Goal: Find specific page/section: Find specific page/section

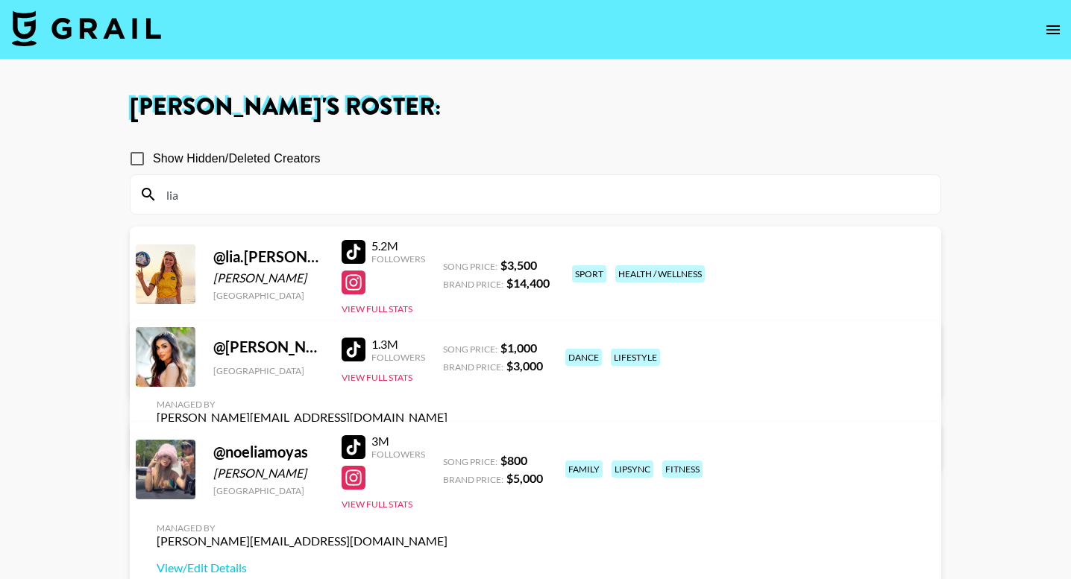
click at [330, 189] on input "lia" at bounding box center [544, 195] width 774 height 24
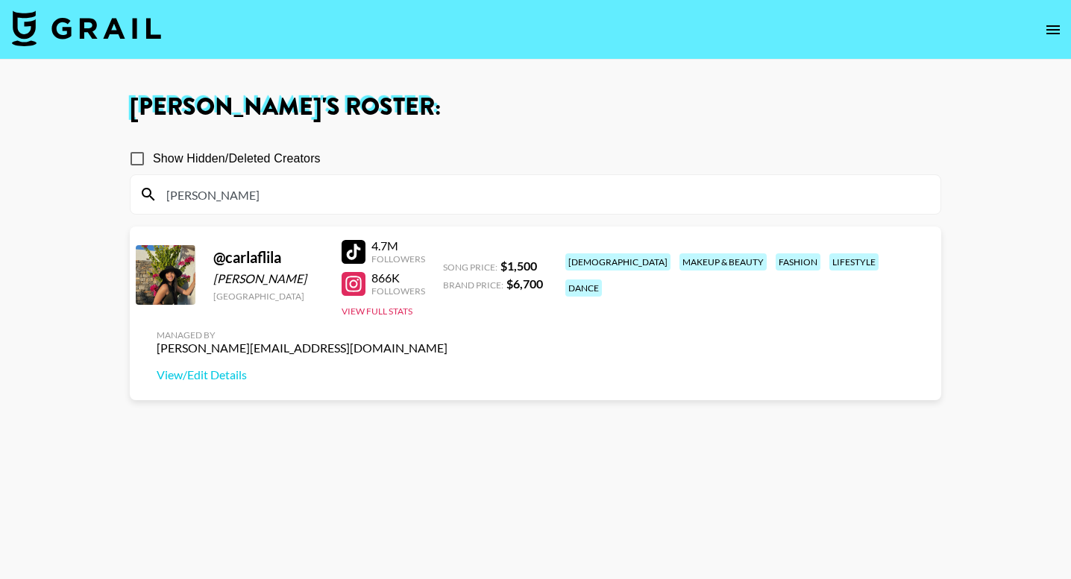
type input "[PERSON_NAME]"
click at [353, 248] on div at bounding box center [353, 252] width 24 height 24
click at [294, 184] on input "[PERSON_NAME]" at bounding box center [544, 195] width 774 height 24
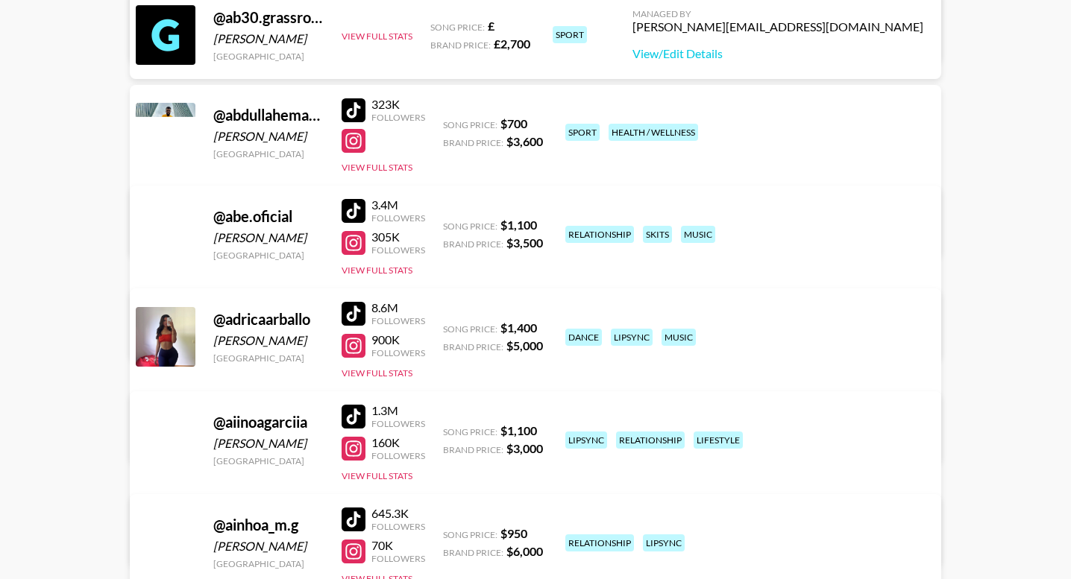
scroll to position [944, 0]
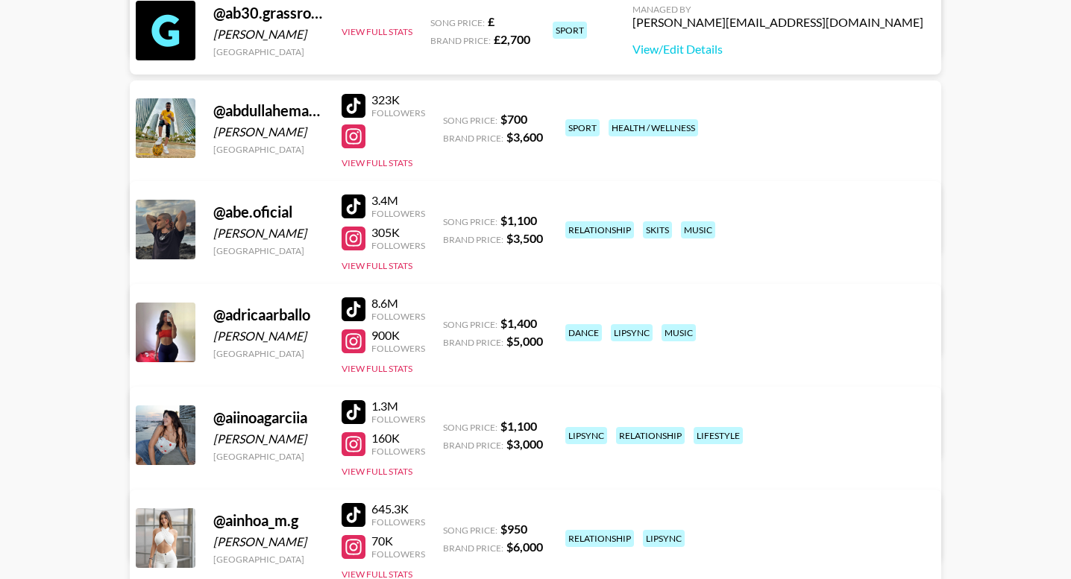
click at [356, 309] on div at bounding box center [353, 309] width 24 height 24
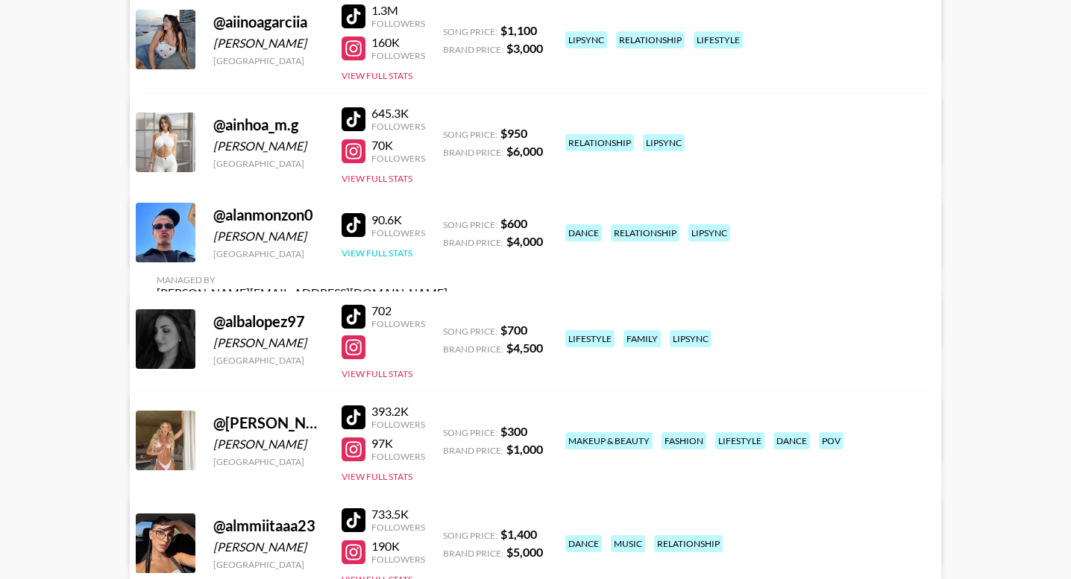
scroll to position [1374, 0]
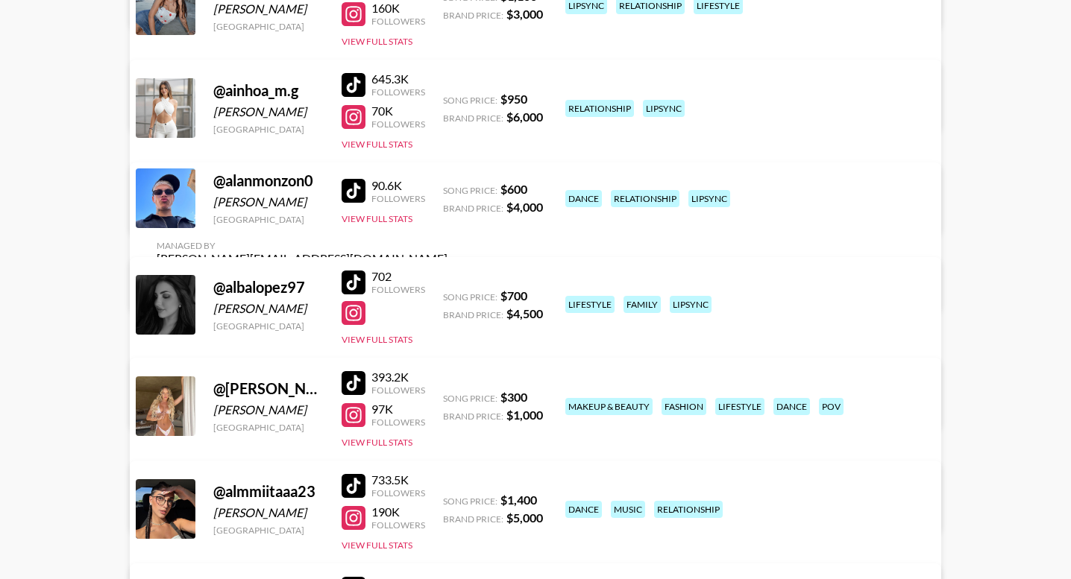
click at [355, 201] on div at bounding box center [353, 191] width 24 height 24
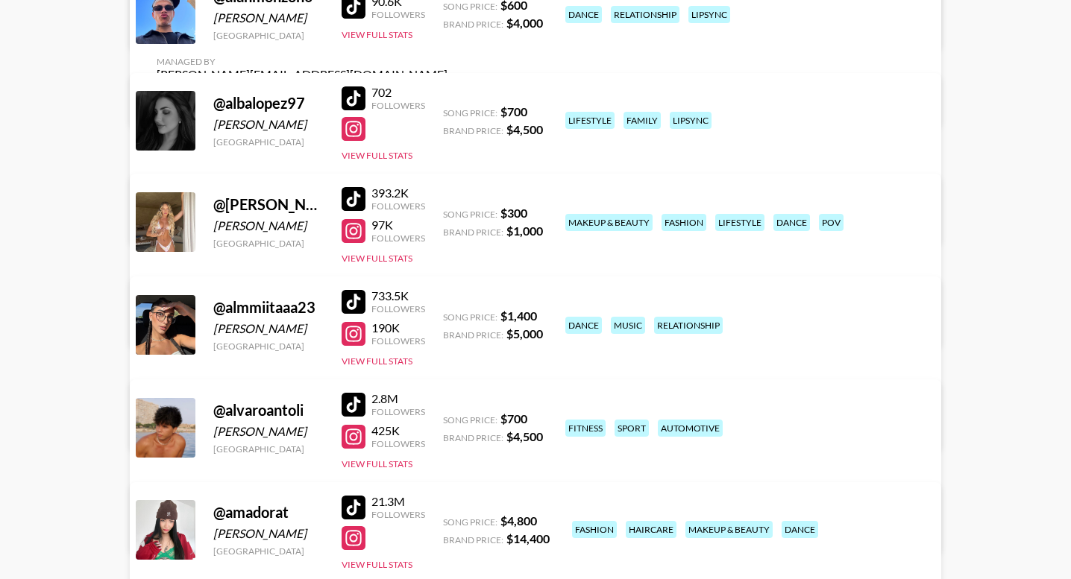
scroll to position [1560, 0]
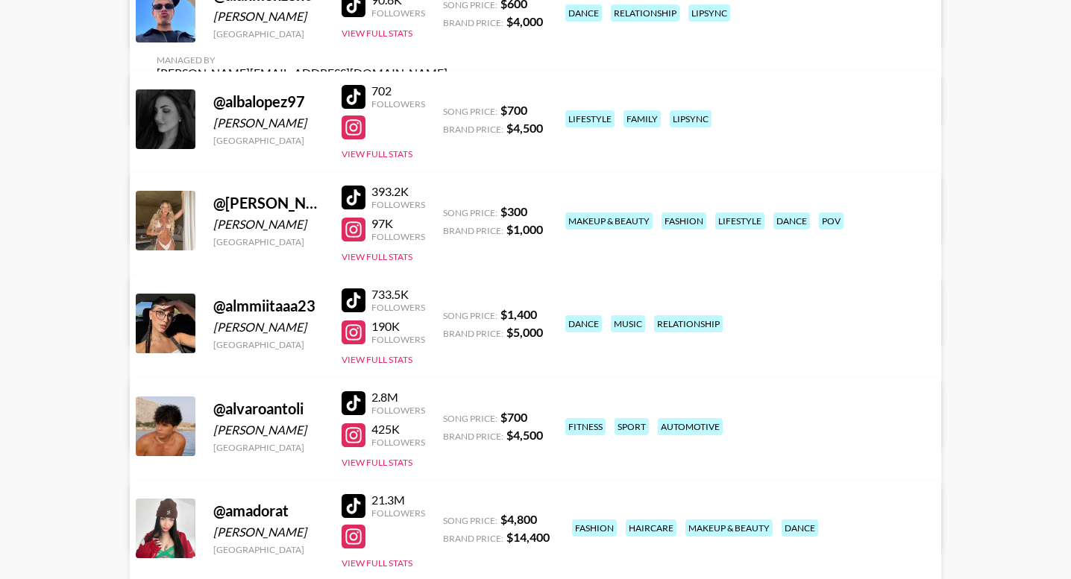
click at [354, 297] on div at bounding box center [353, 301] width 24 height 24
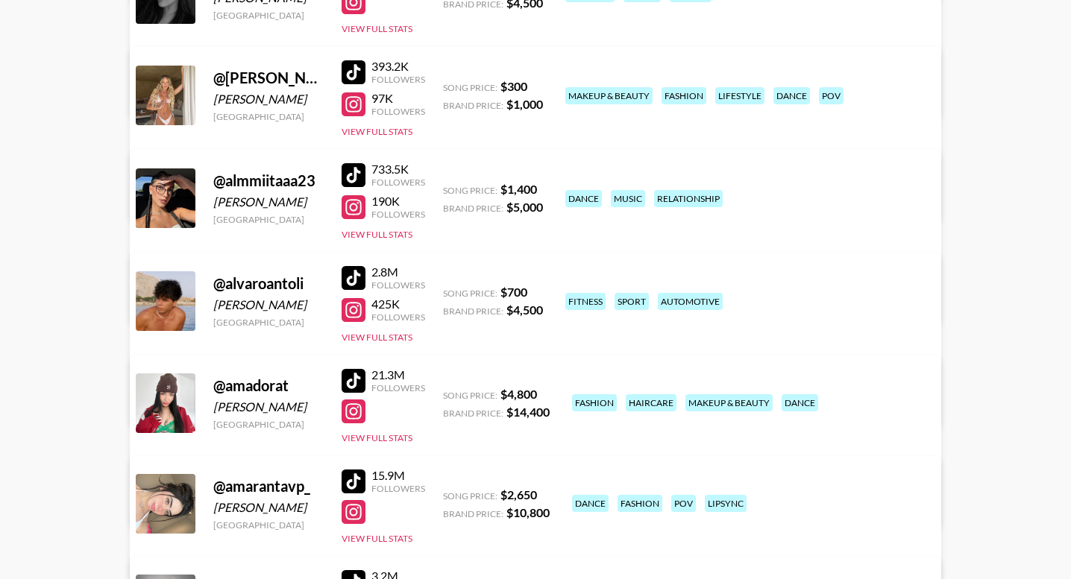
scroll to position [1686, 0]
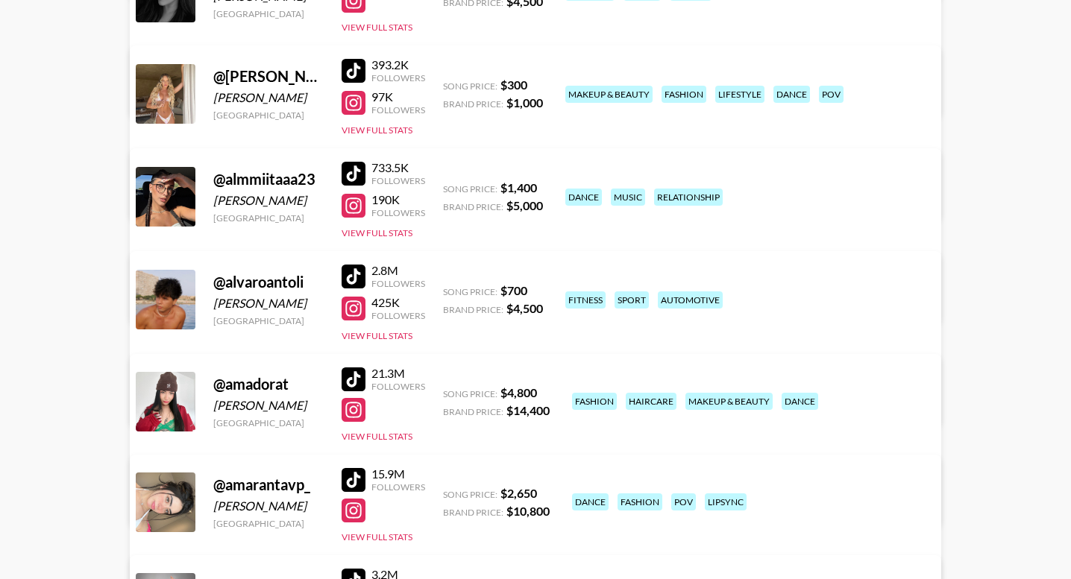
click at [353, 377] on div at bounding box center [353, 380] width 24 height 24
click at [358, 474] on div at bounding box center [353, 480] width 24 height 24
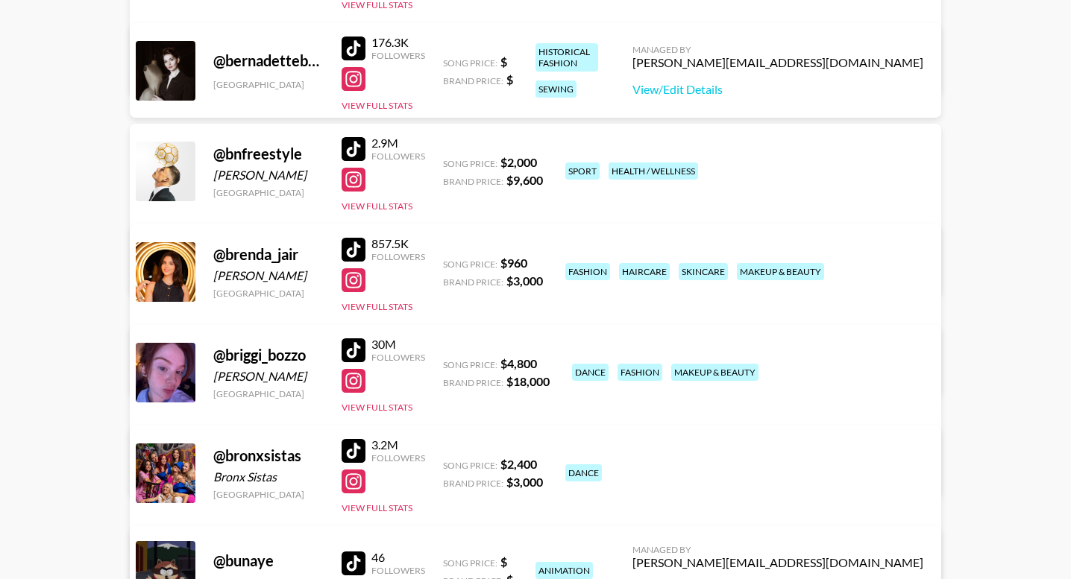
scroll to position [3232, 0]
click at [359, 350] on div at bounding box center [353, 350] width 24 height 24
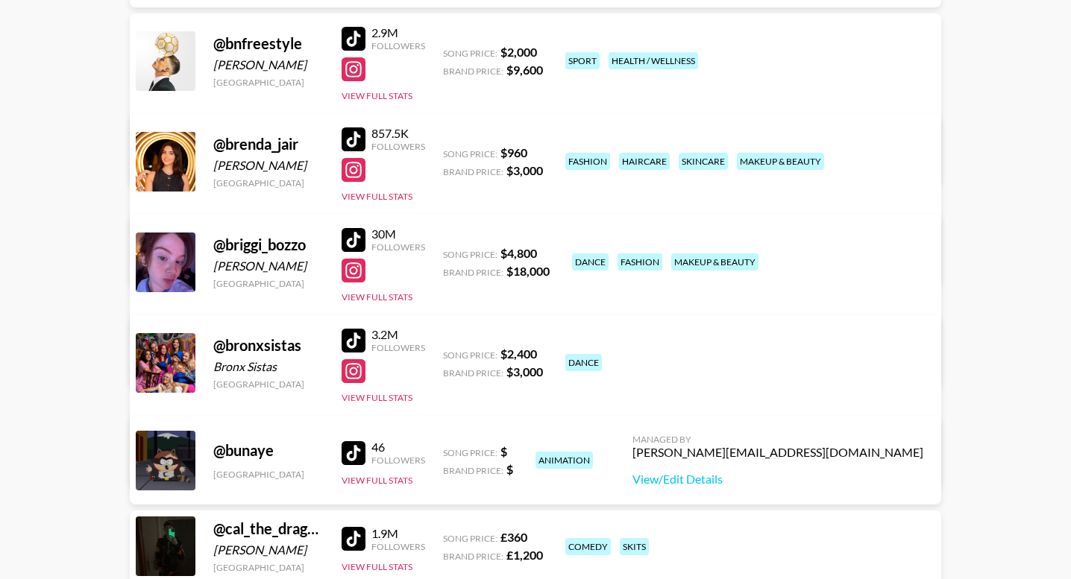
scroll to position [3344, 0]
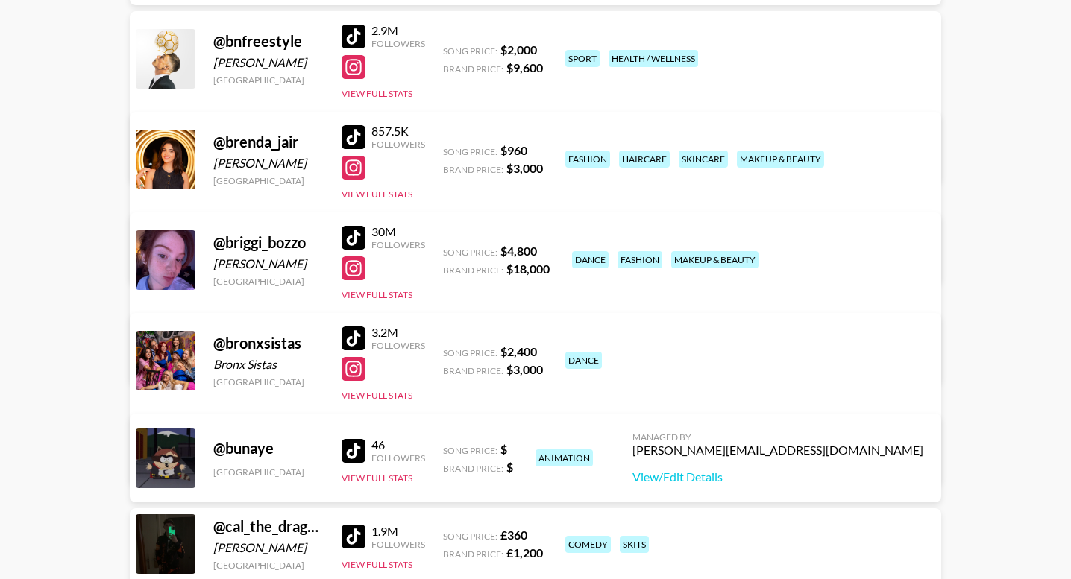
click at [360, 341] on div at bounding box center [353, 339] width 24 height 24
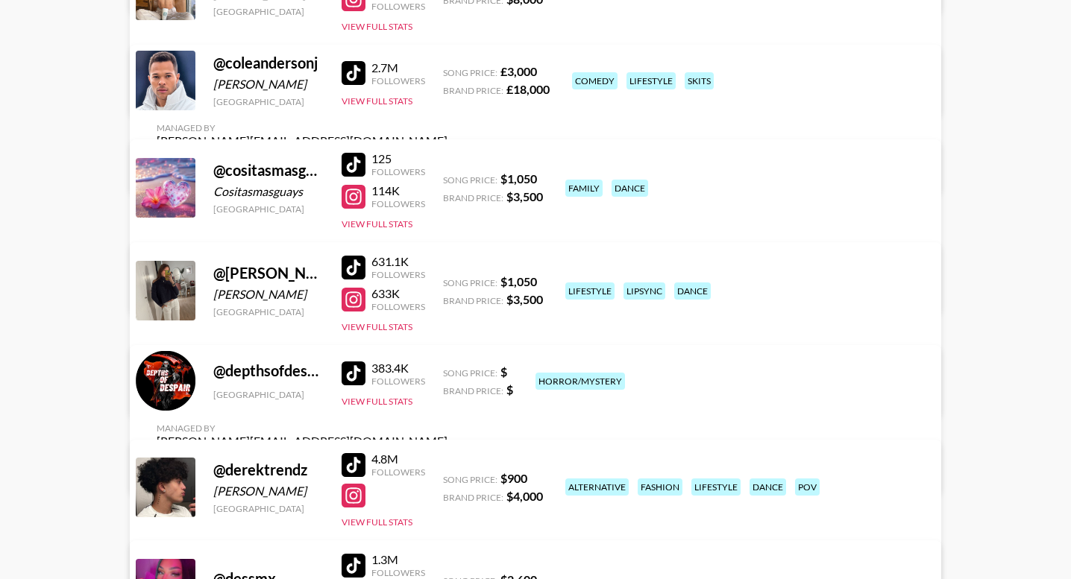
scroll to position [4922, 0]
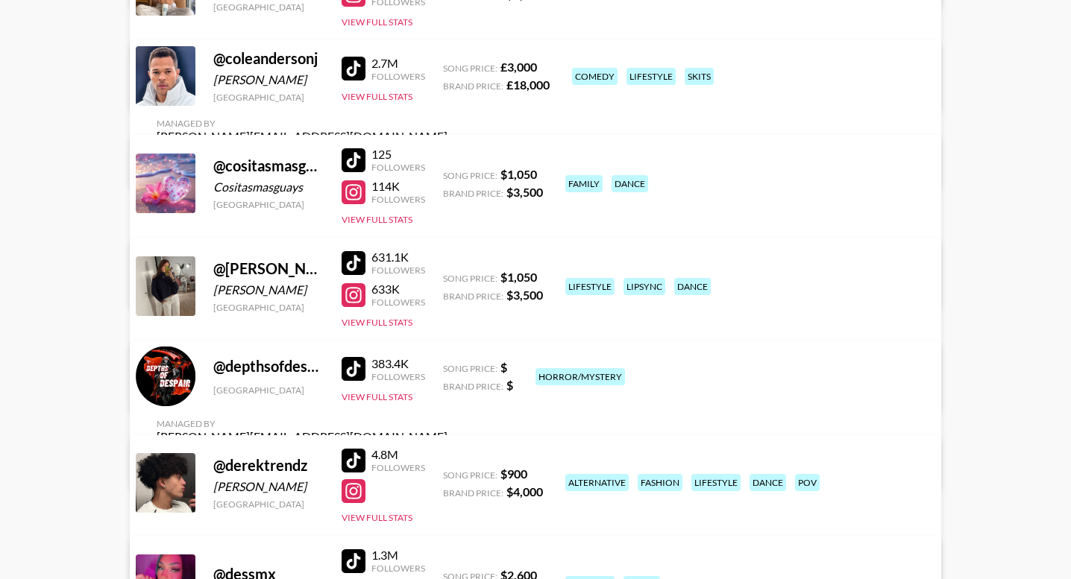
click at [350, 265] on div at bounding box center [353, 263] width 24 height 24
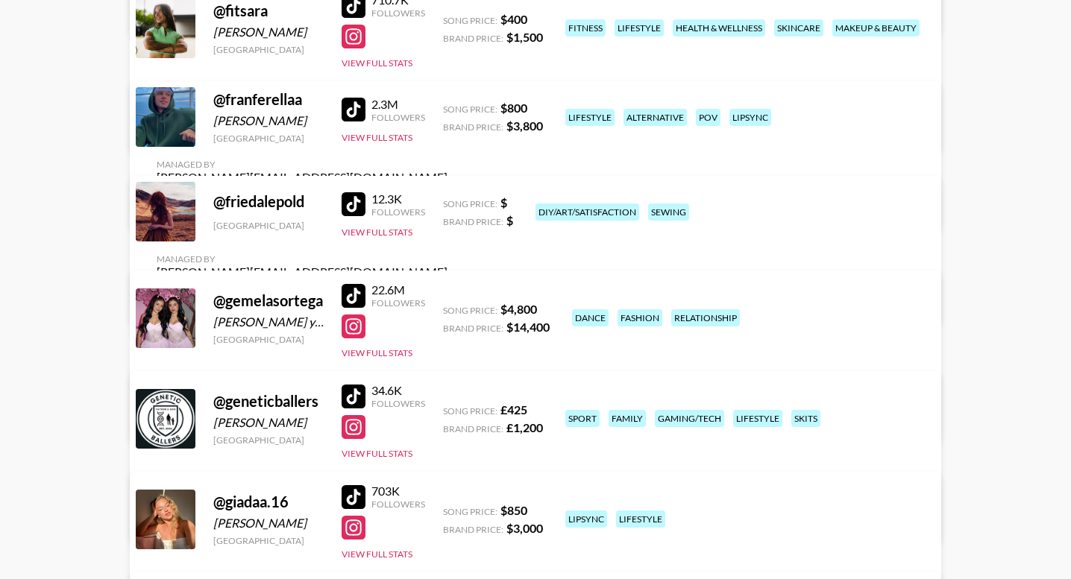
scroll to position [6487, 0]
click at [358, 297] on div at bounding box center [353, 296] width 24 height 24
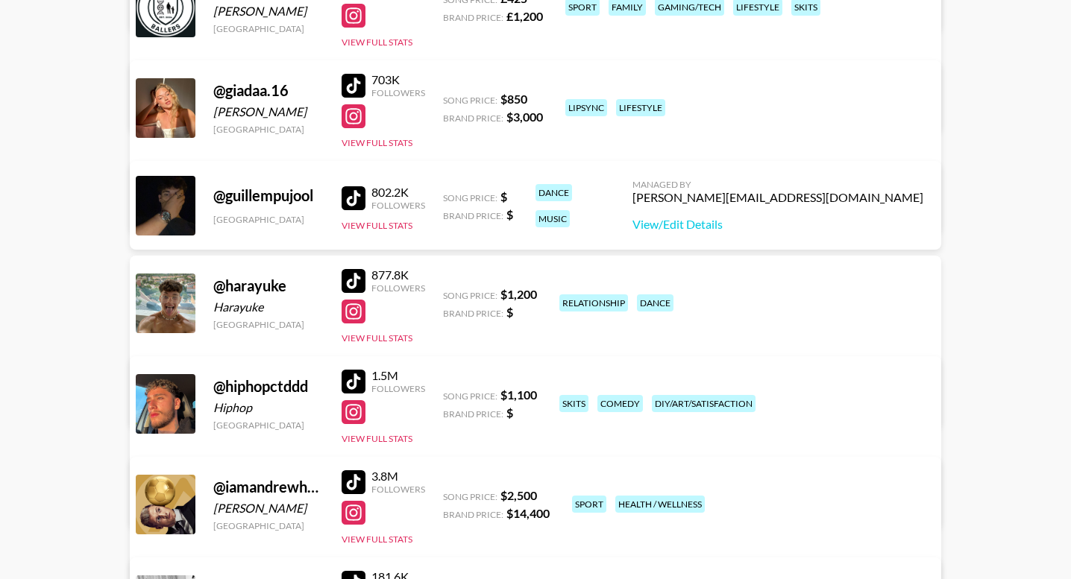
scroll to position [6900, 0]
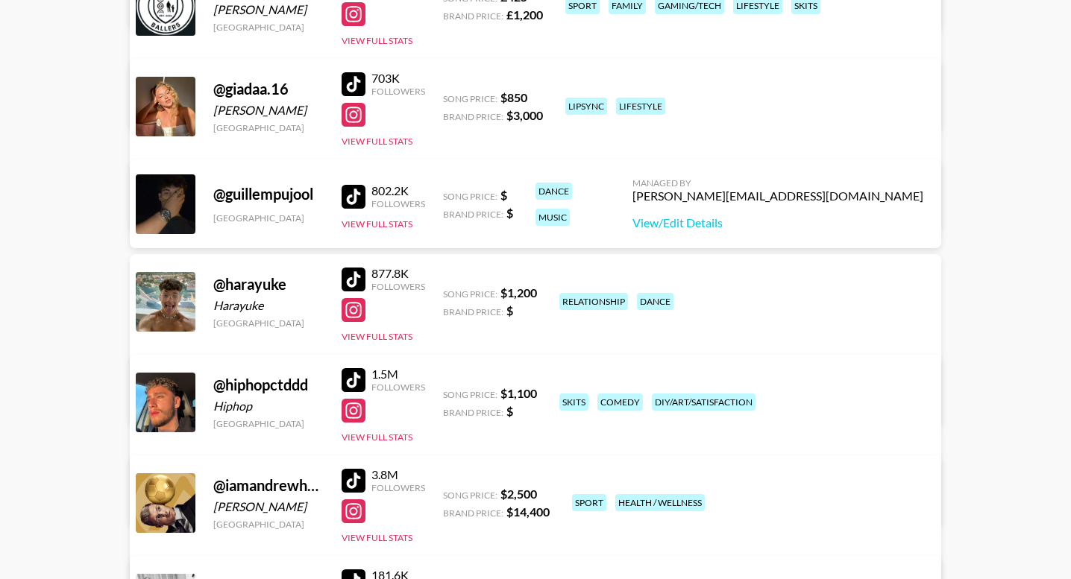
click at [353, 278] on div at bounding box center [353, 280] width 24 height 24
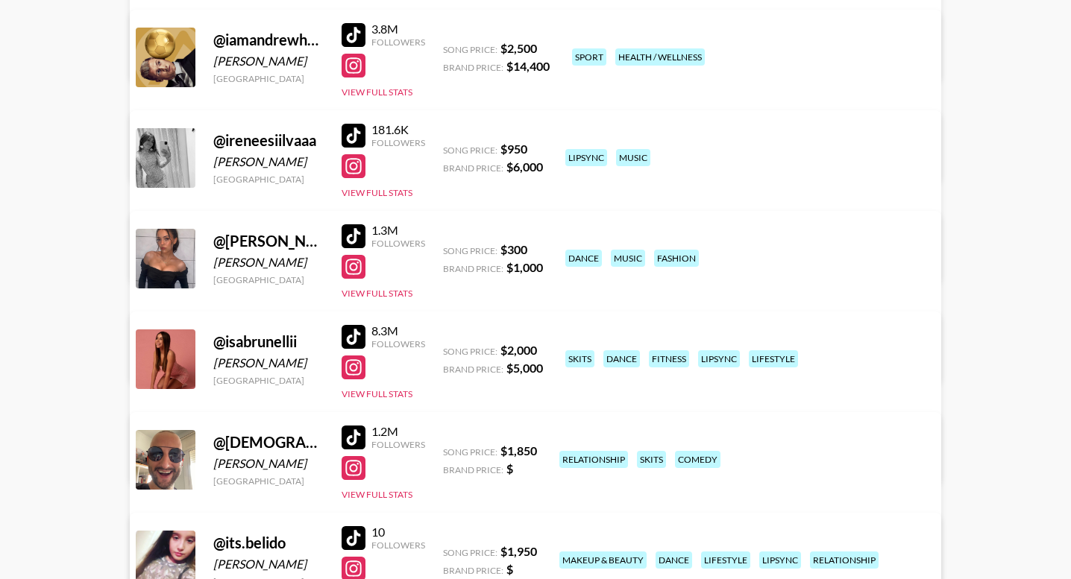
scroll to position [7456, 0]
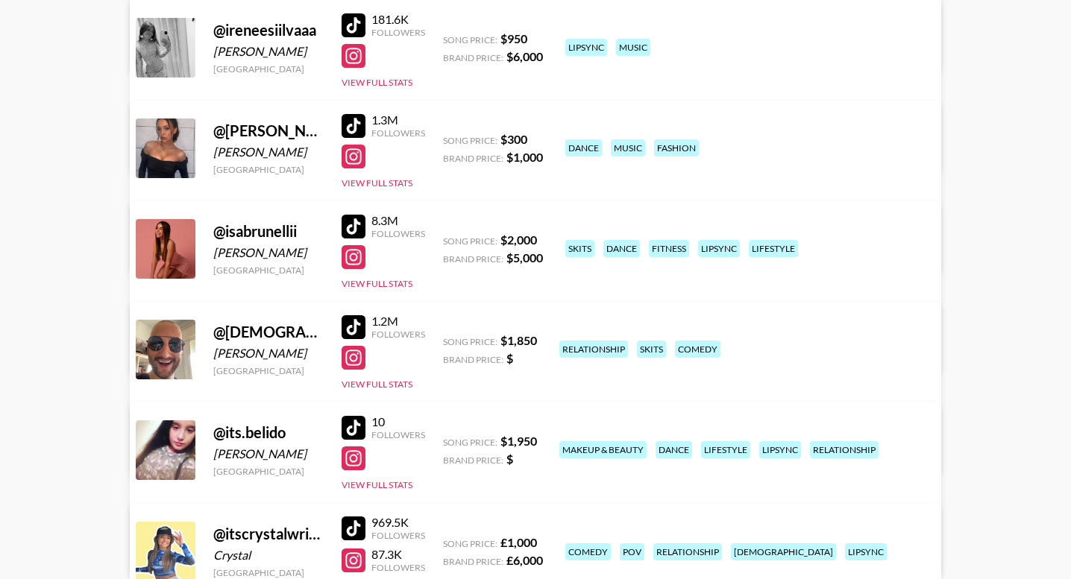
click at [350, 226] on div at bounding box center [353, 227] width 24 height 24
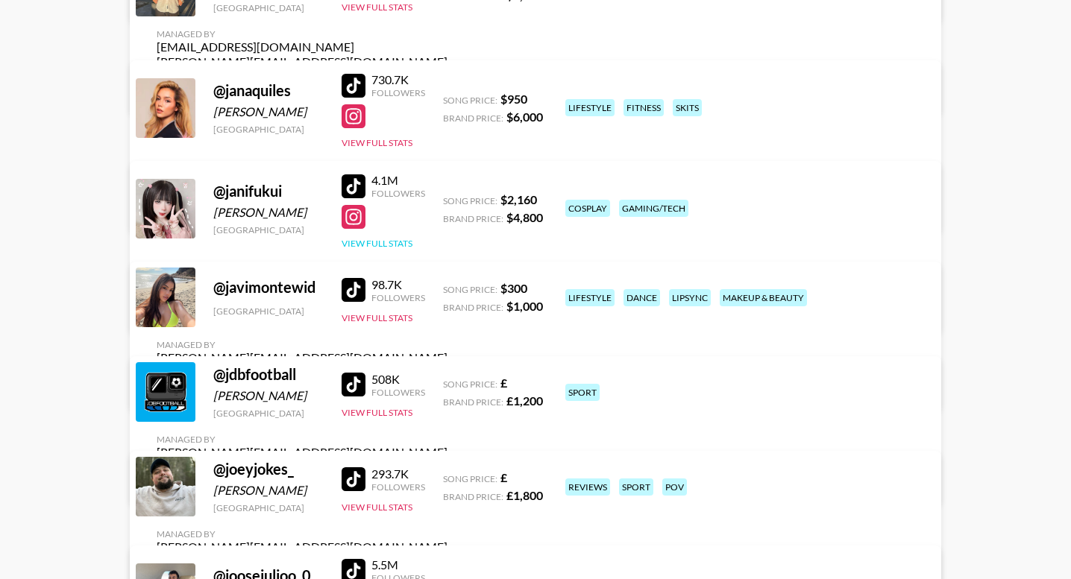
scroll to position [8250, 0]
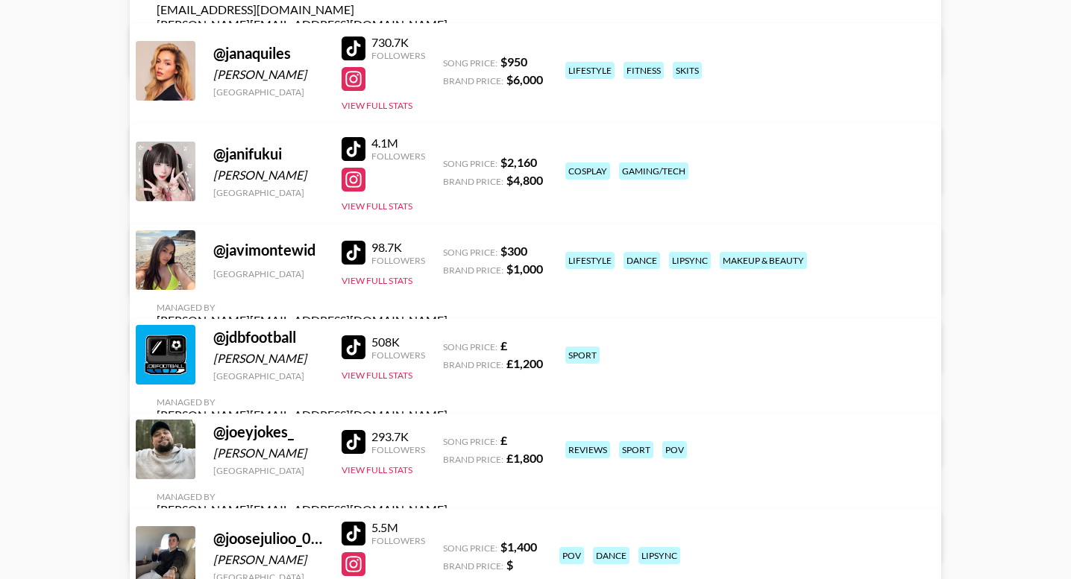
click at [356, 262] on div at bounding box center [353, 253] width 24 height 24
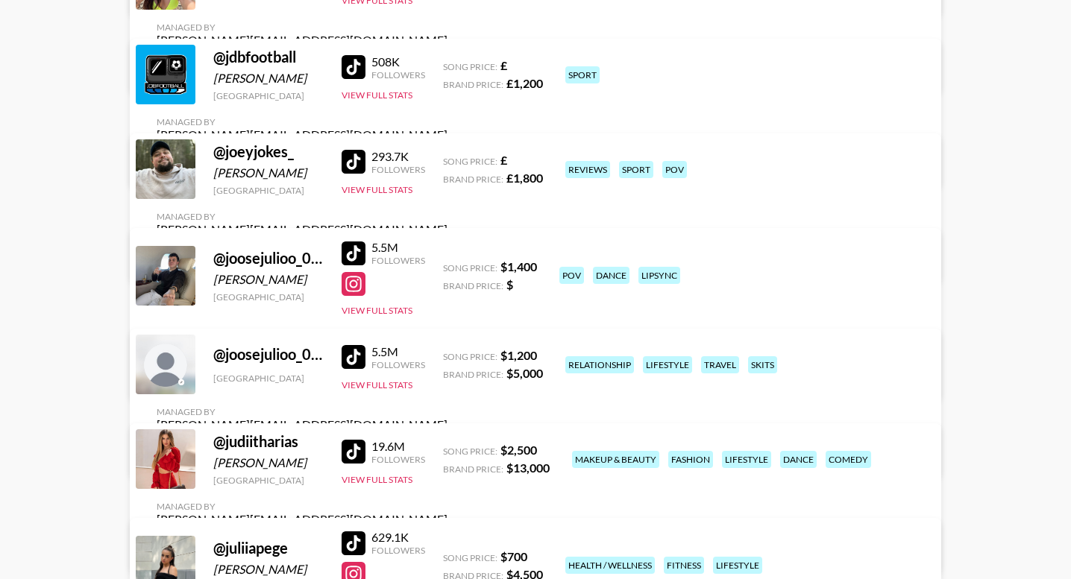
click at [354, 255] on div at bounding box center [353, 254] width 24 height 24
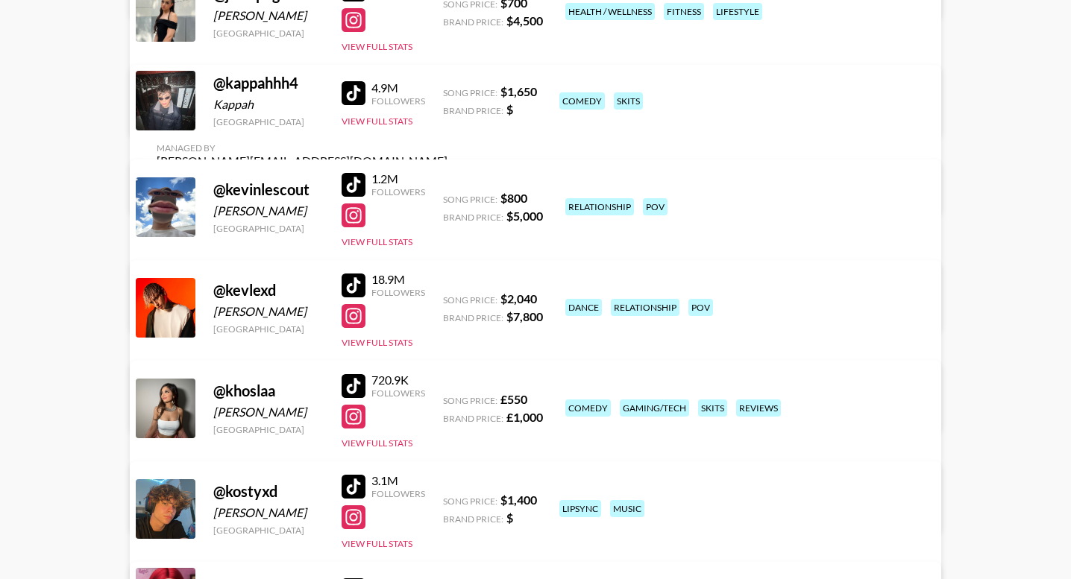
scroll to position [9088, 0]
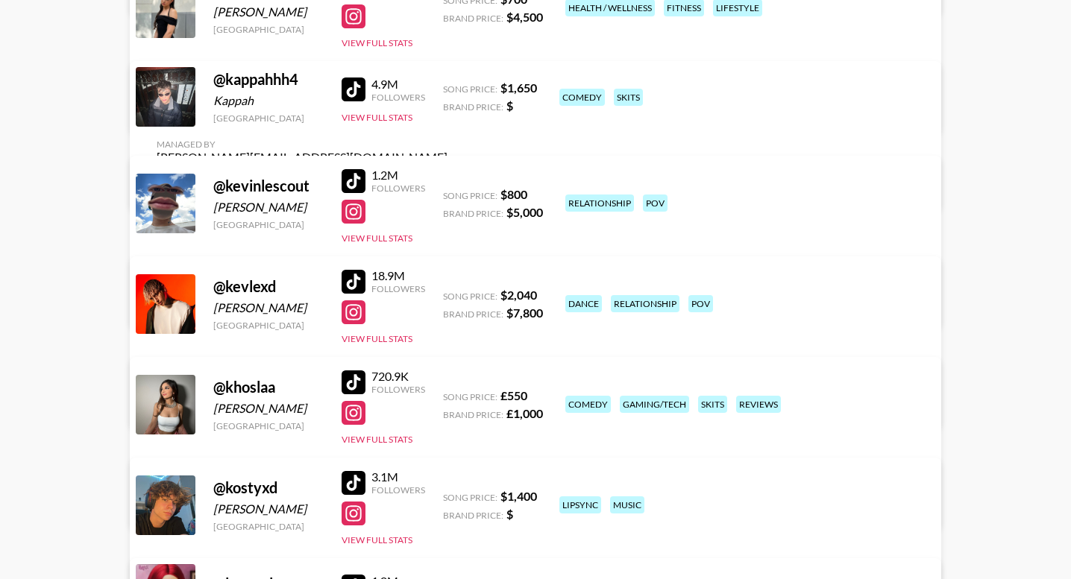
click at [355, 281] on div at bounding box center [353, 282] width 24 height 24
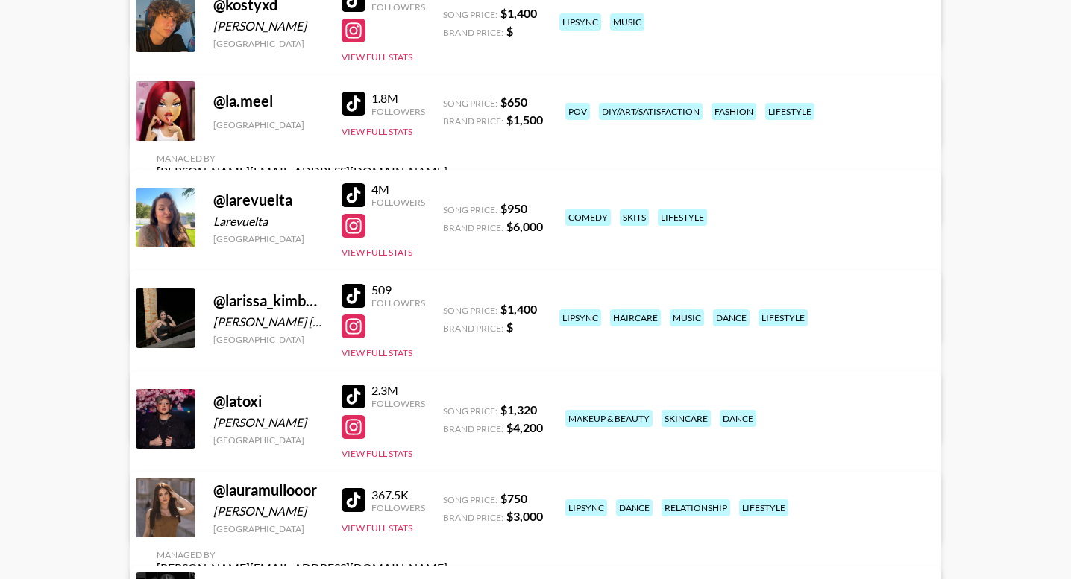
scroll to position [9576, 0]
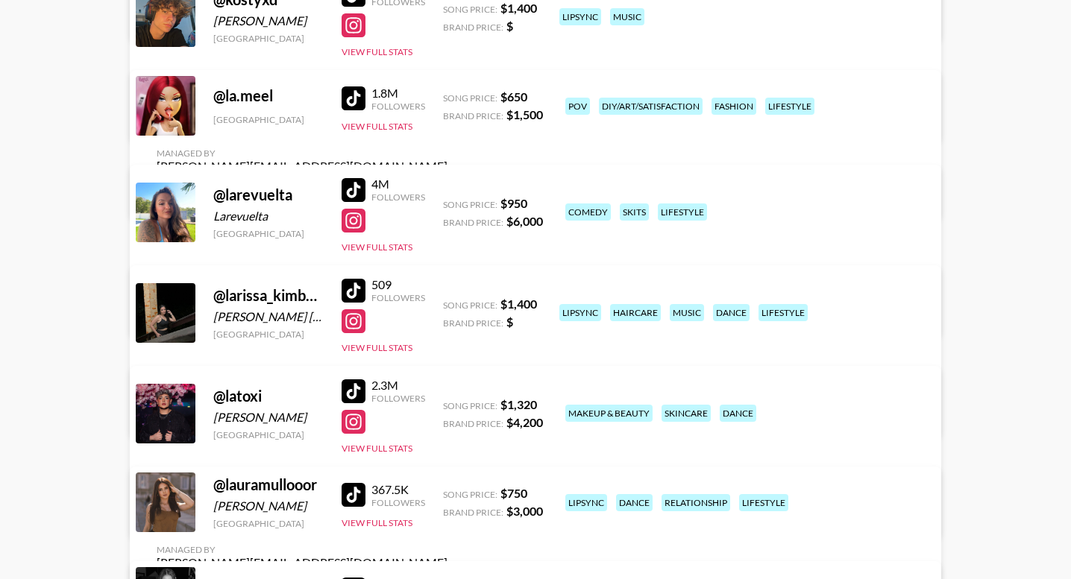
click at [353, 294] on div at bounding box center [353, 291] width 24 height 24
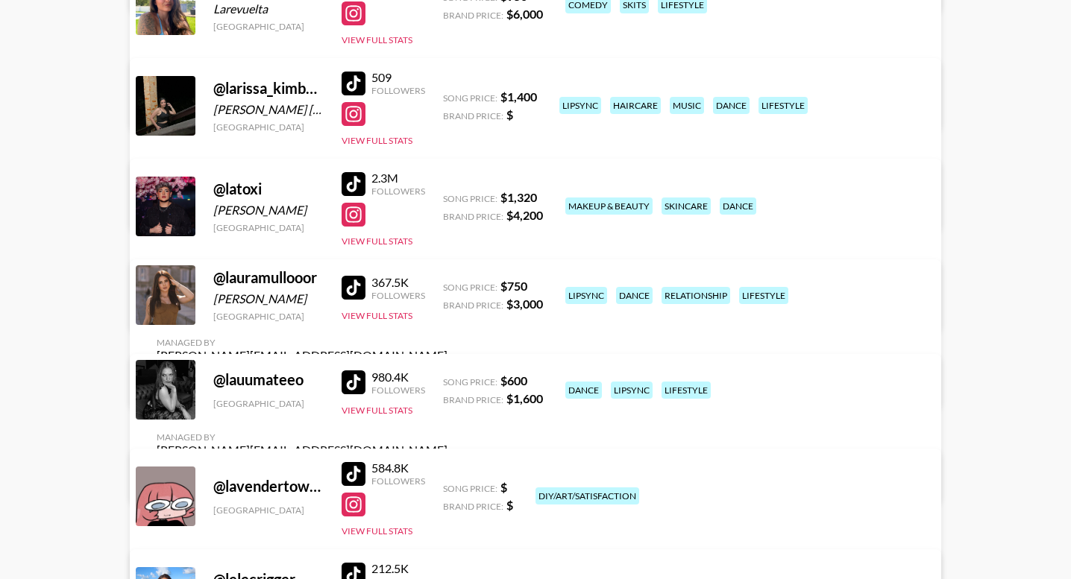
scroll to position [9784, 0]
click at [356, 299] on div at bounding box center [353, 287] width 24 height 24
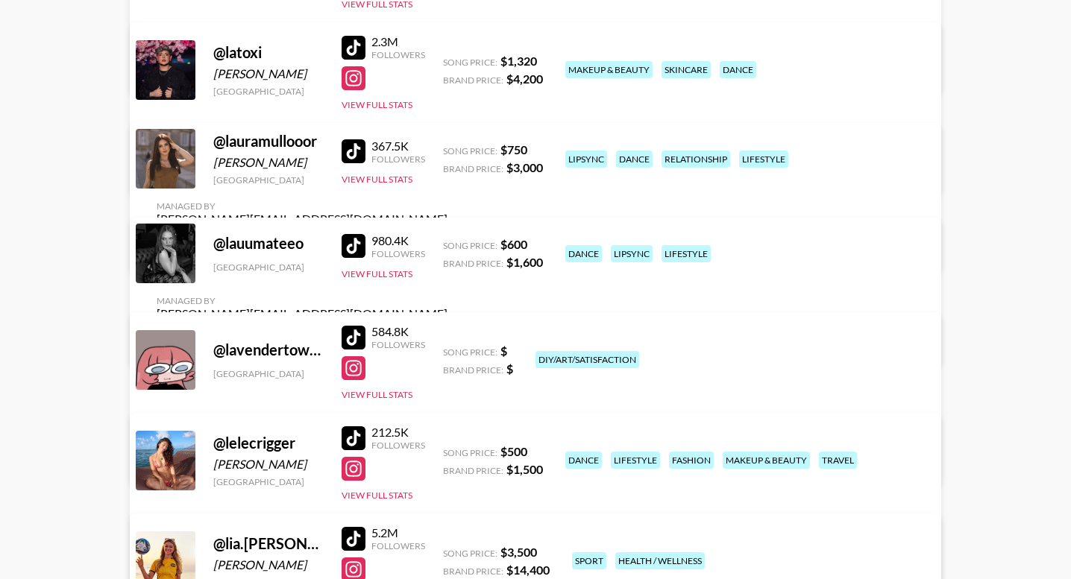
scroll to position [9940, 0]
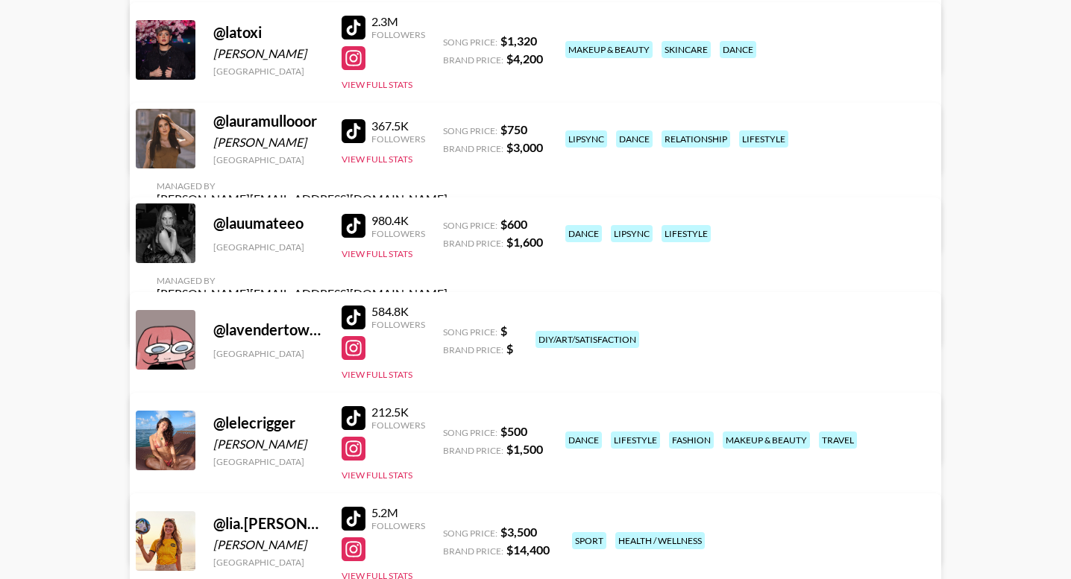
click at [355, 234] on div at bounding box center [353, 226] width 24 height 24
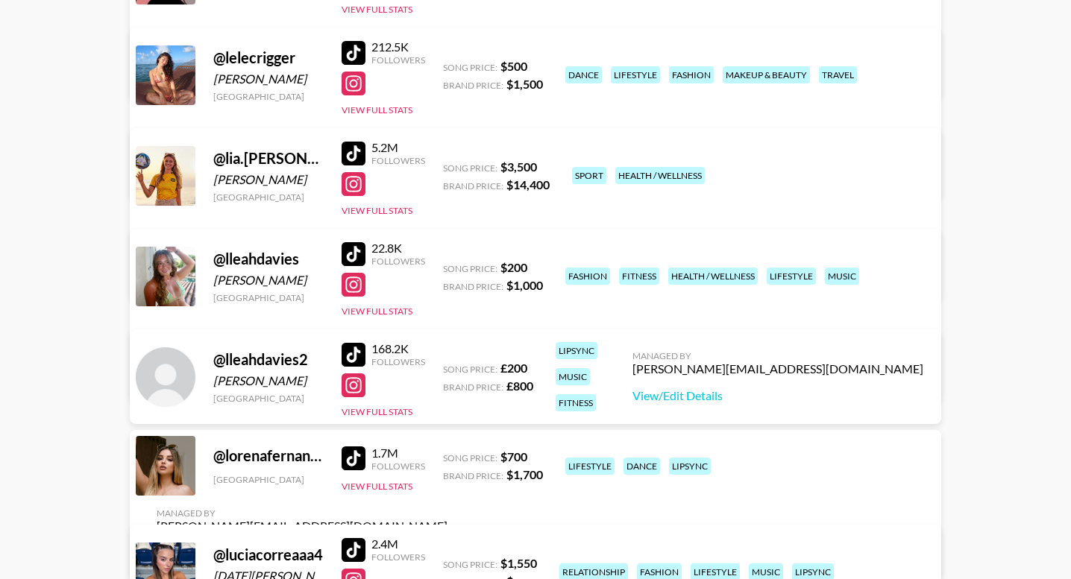
scroll to position [10470, 0]
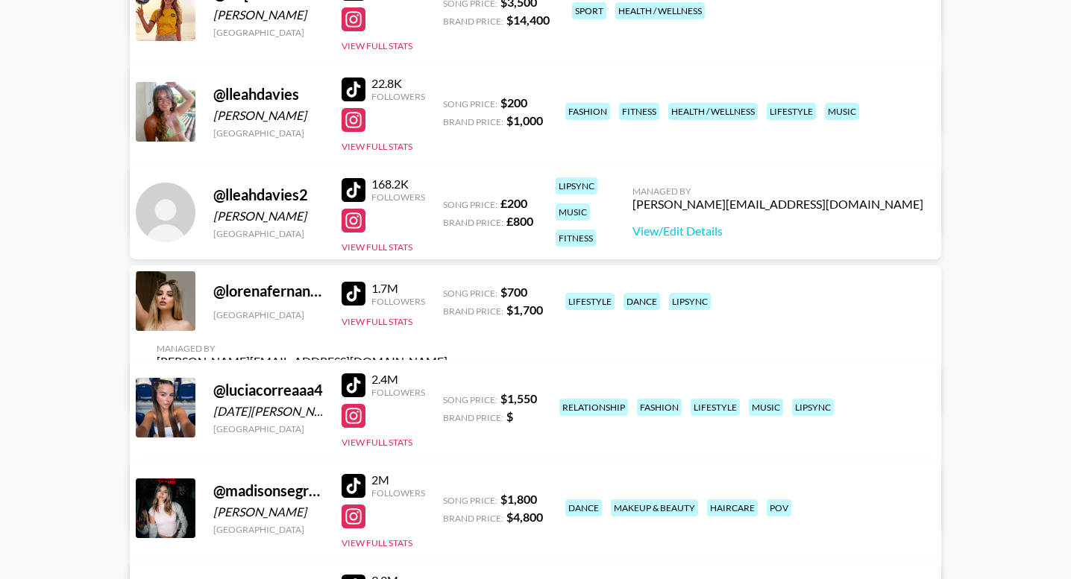
click at [354, 306] on div at bounding box center [353, 294] width 24 height 24
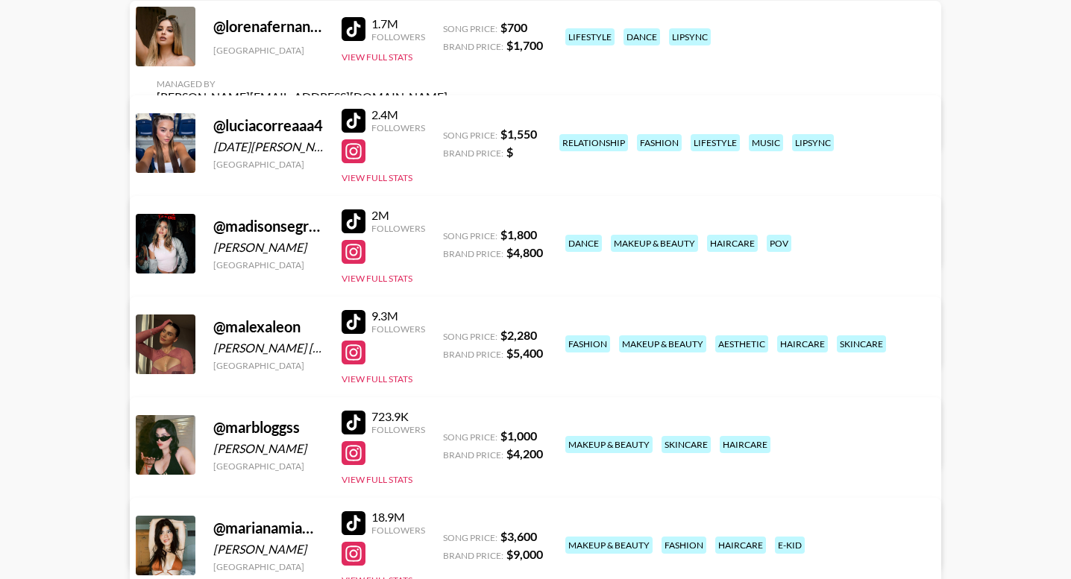
click at [358, 221] on div at bounding box center [353, 221] width 24 height 24
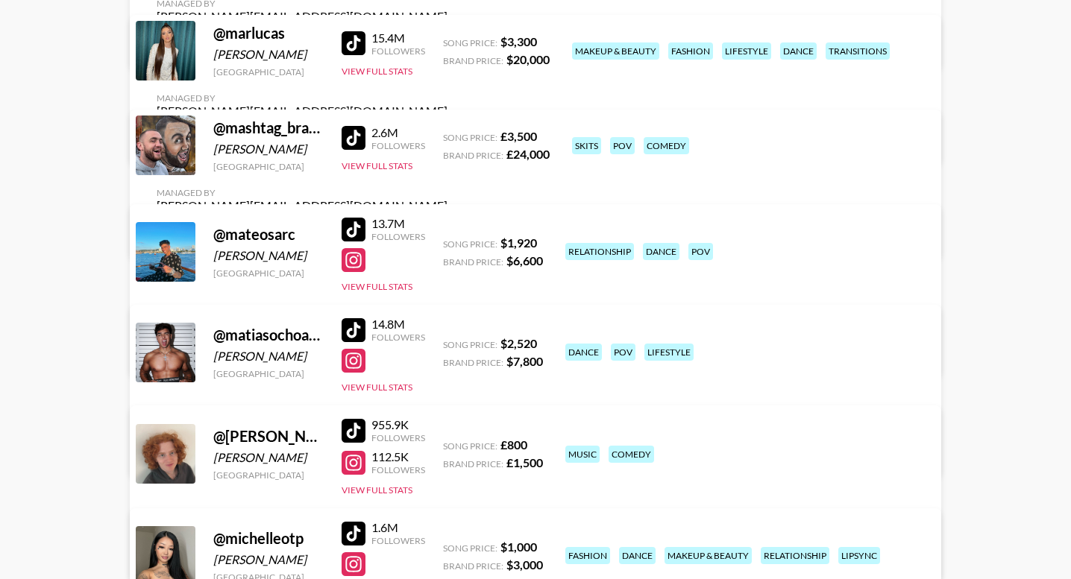
scroll to position [11515, 0]
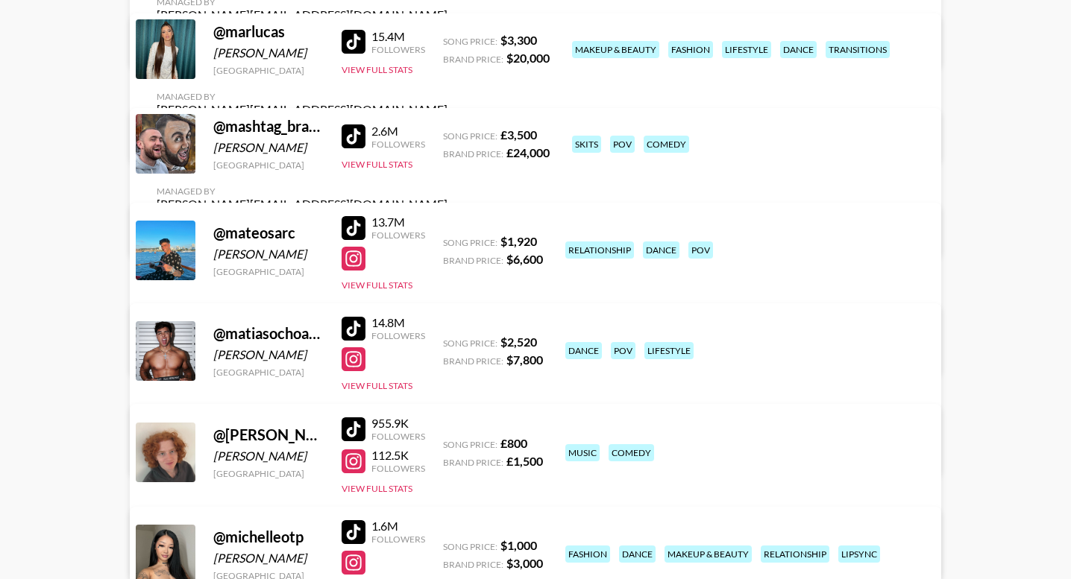
click at [351, 224] on div at bounding box center [353, 228] width 24 height 24
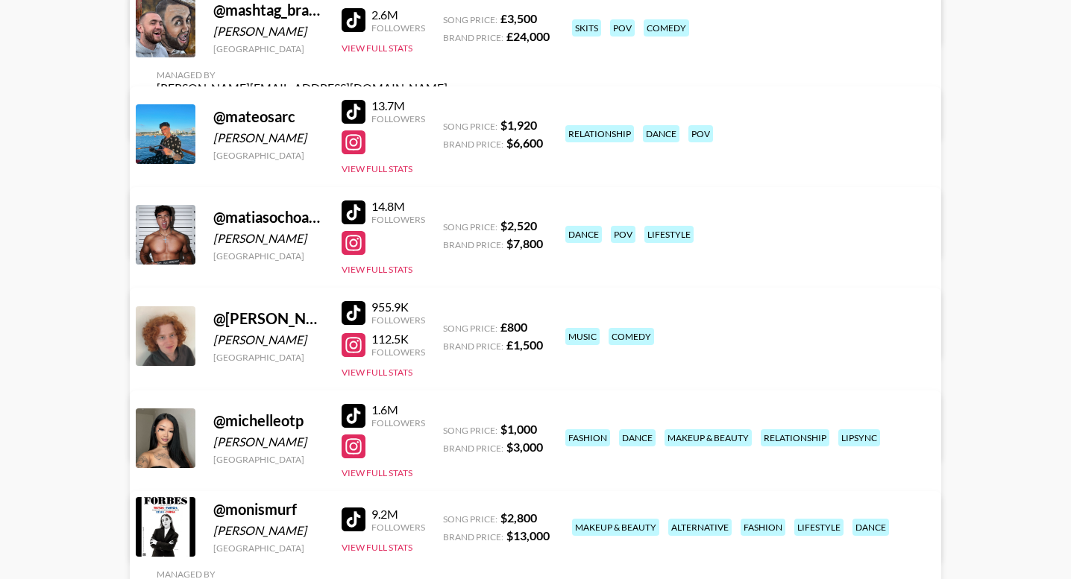
scroll to position [11633, 0]
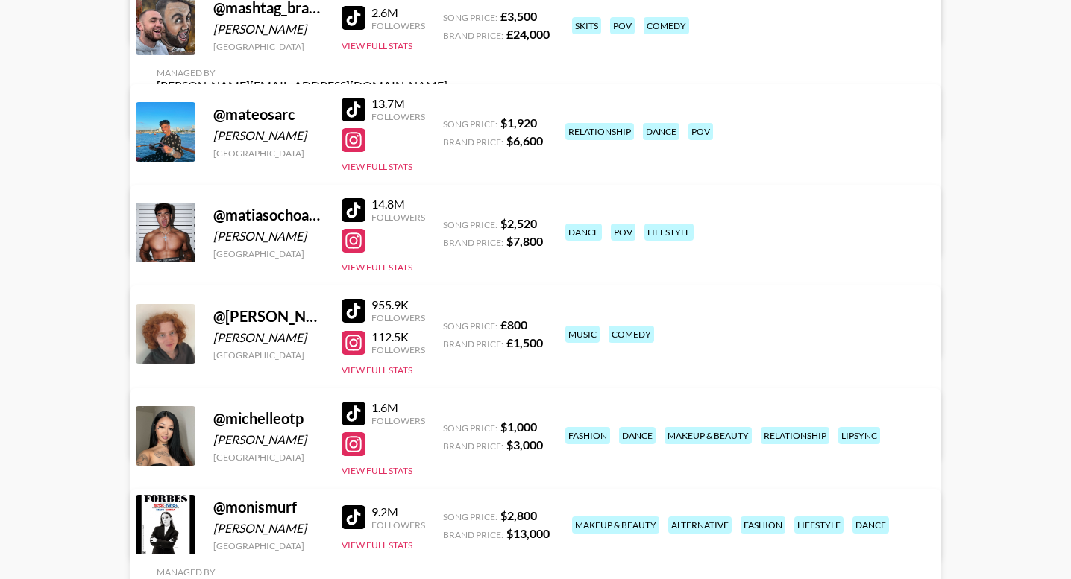
click at [353, 207] on div at bounding box center [353, 210] width 24 height 24
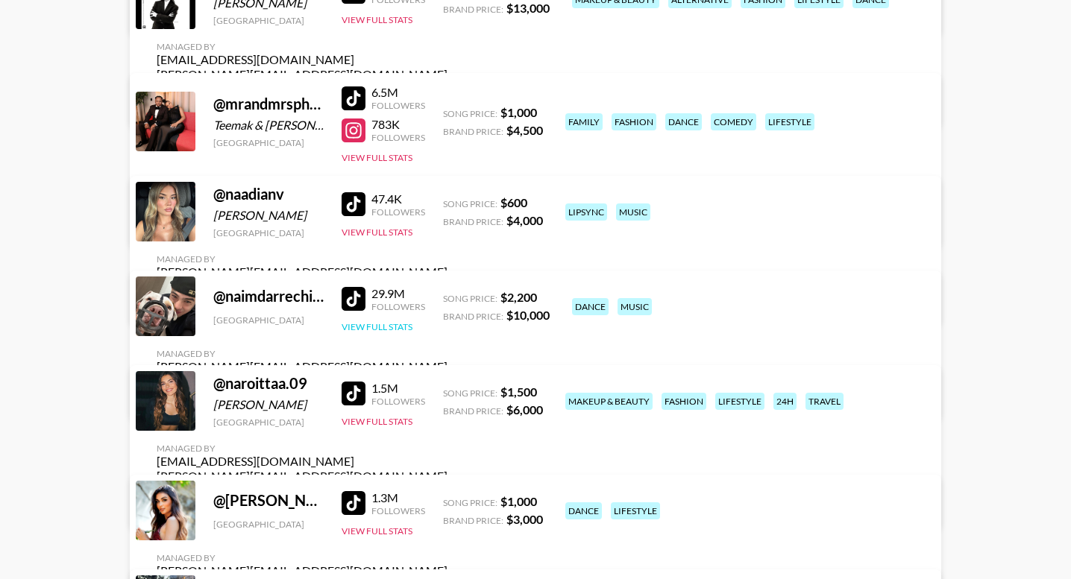
scroll to position [12175, 0]
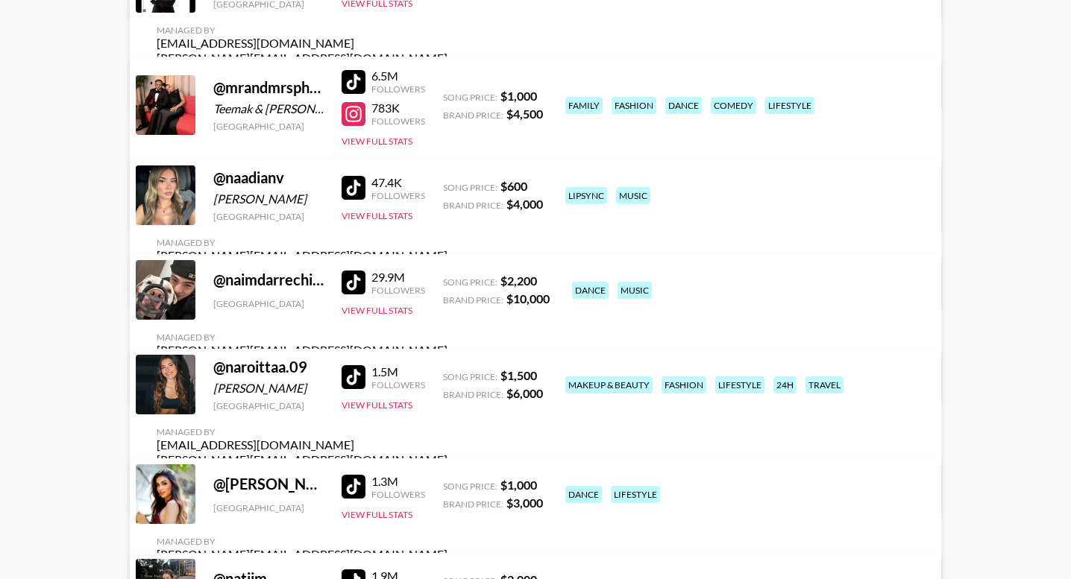
click at [354, 294] on div at bounding box center [353, 283] width 24 height 24
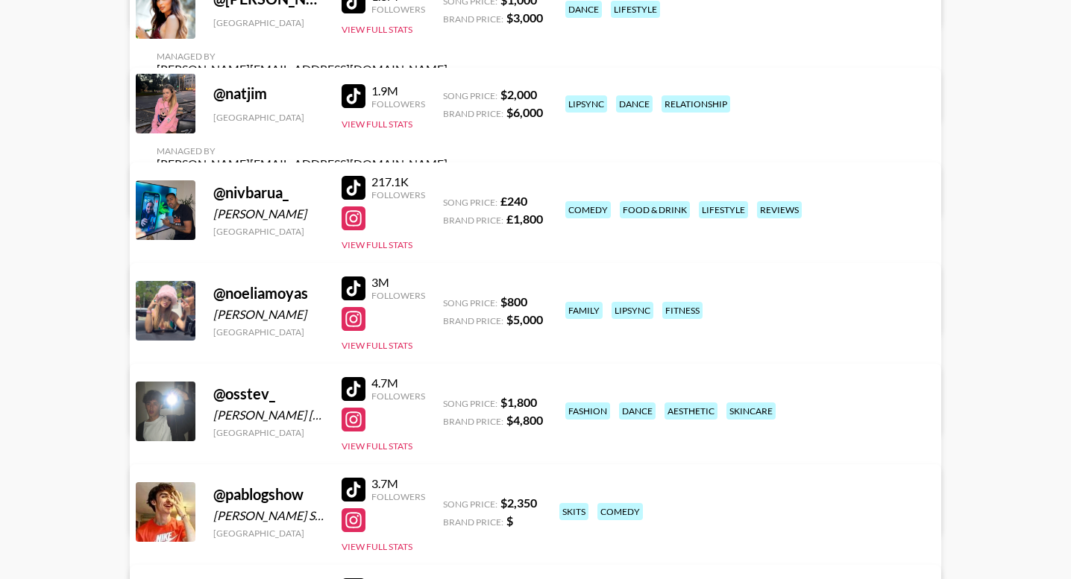
scroll to position [12735, 0]
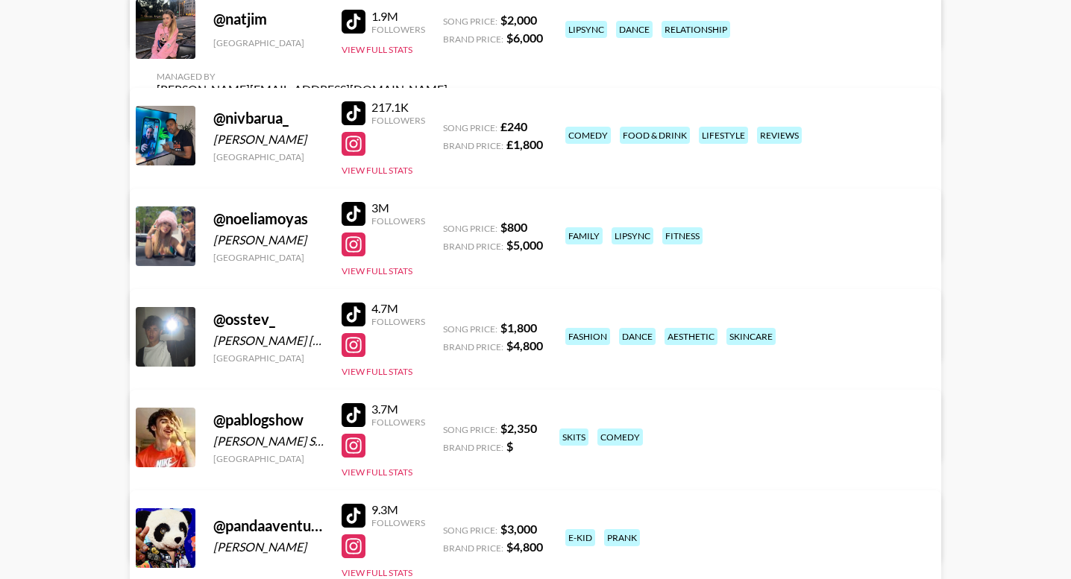
click at [358, 314] on div at bounding box center [353, 315] width 24 height 24
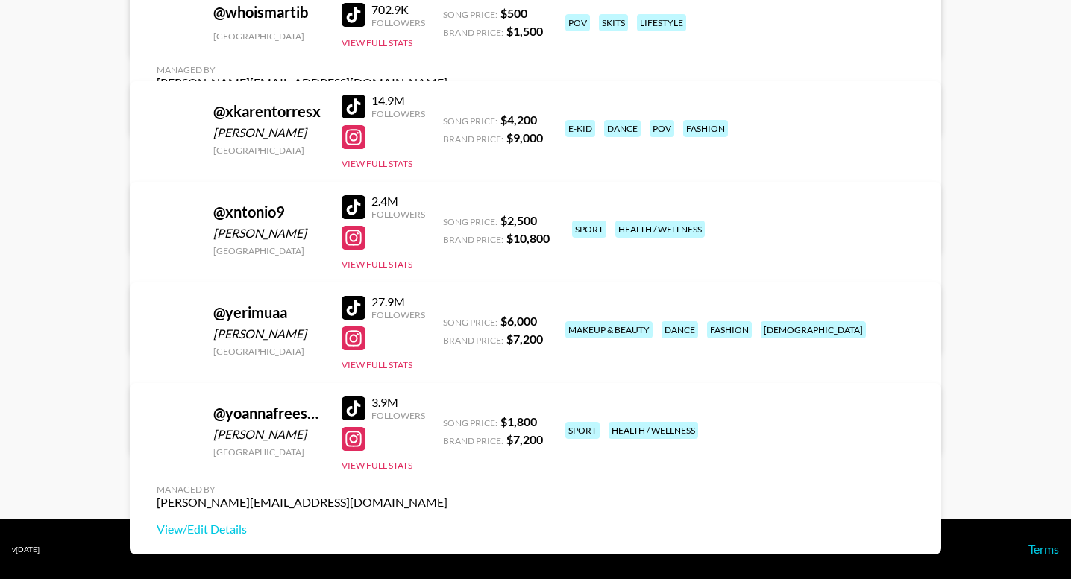
scroll to position [16321, 0]
